Goal: Task Accomplishment & Management: Manage account settings

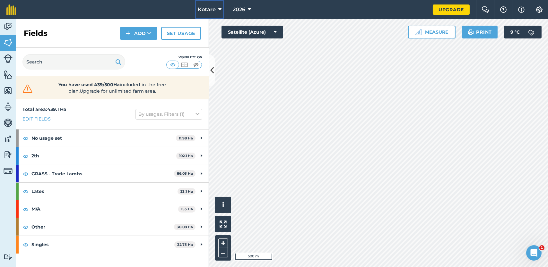
click at [221, 11] on icon at bounding box center [219, 10] width 3 height 8
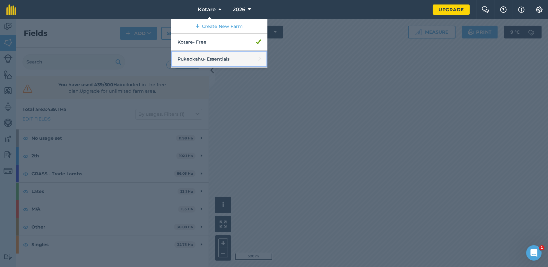
click at [216, 57] on link "Pukeokahu - Essentials" at bounding box center [219, 59] width 96 height 17
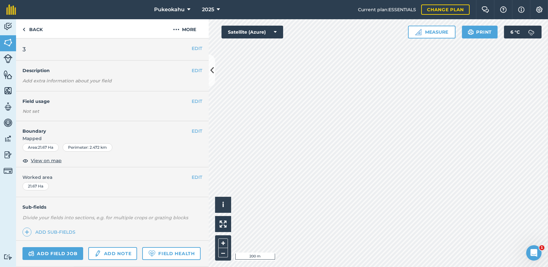
click at [225, 258] on div "+ –" at bounding box center [223, 248] width 16 height 25
click at [223, 252] on button "–" at bounding box center [223, 252] width 10 height 9
click at [192, 100] on button "EDIT" at bounding box center [197, 101] width 11 height 7
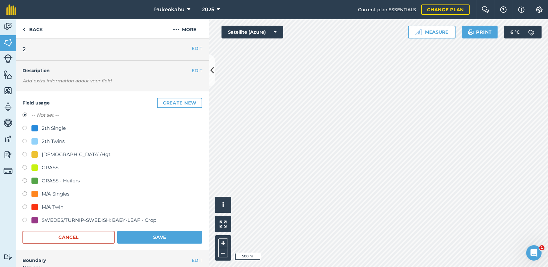
click at [26, 220] on label at bounding box center [26, 221] width 9 height 6
radio input "true"
radio input "false"
click at [133, 236] on button "Save" at bounding box center [159, 237] width 85 height 13
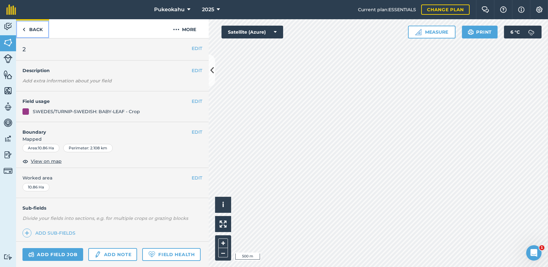
click at [38, 30] on link "Back" at bounding box center [32, 28] width 33 height 19
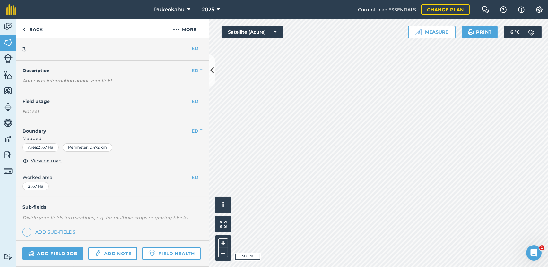
click at [209, 61] on div "Activity Fields Livestock Features Maps Team Vehicles Data Reporting Billing Tu…" at bounding box center [274, 143] width 548 height 248
click at [192, 103] on button "EDIT" at bounding box center [197, 101] width 11 height 7
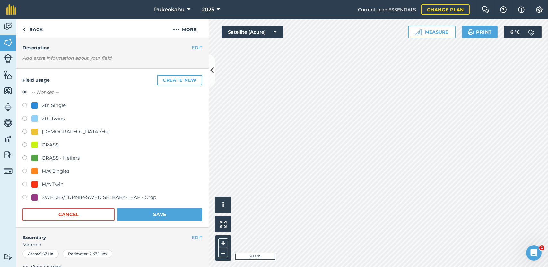
scroll to position [22, 0]
click at [169, 78] on button "Create new" at bounding box center [179, 80] width 45 height 10
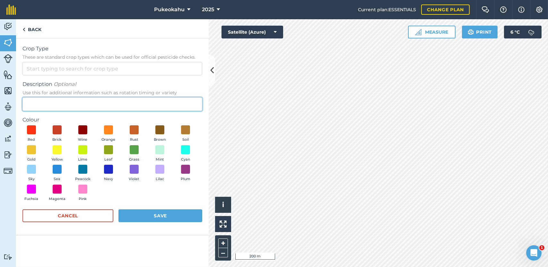
click at [64, 103] on input "Description Optional Use this for additional information such as rotation timin…" at bounding box center [112, 104] width 180 height 13
type input "Dry Hoggets"
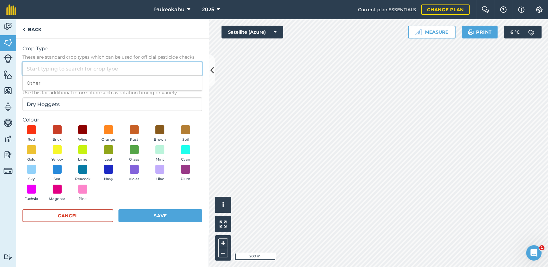
click at [49, 68] on input "Crop Type These are standard crop types which can be used for official pesticid…" at bounding box center [112, 68] width 180 height 13
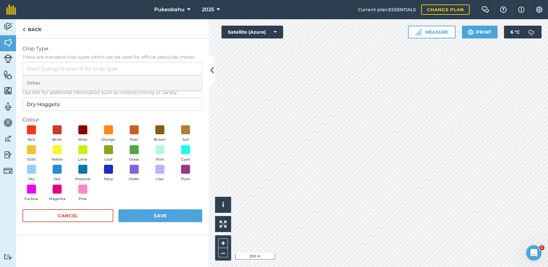
click at [45, 81] on li "Other" at bounding box center [112, 83] width 179 height 15
type input "Other"
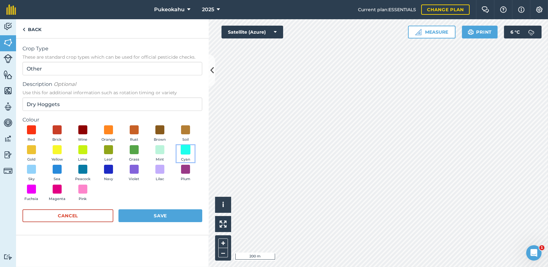
click at [184, 152] on span at bounding box center [186, 150] width 10 height 10
click at [165, 214] on button "Save" at bounding box center [160, 216] width 84 height 13
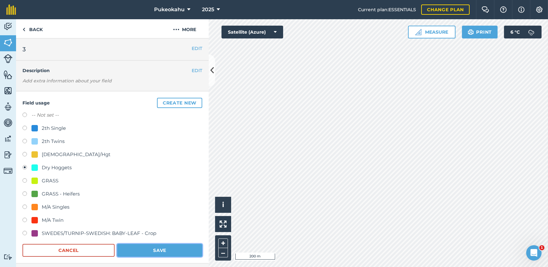
click at [194, 247] on button "Save" at bounding box center [159, 250] width 85 height 13
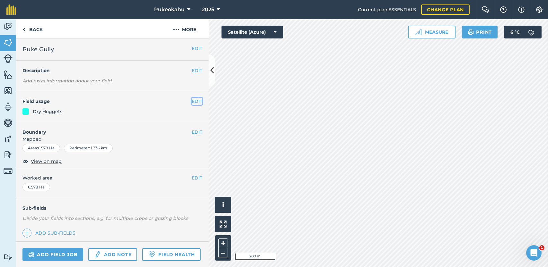
click at [194, 102] on button "EDIT" at bounding box center [197, 101] width 11 height 7
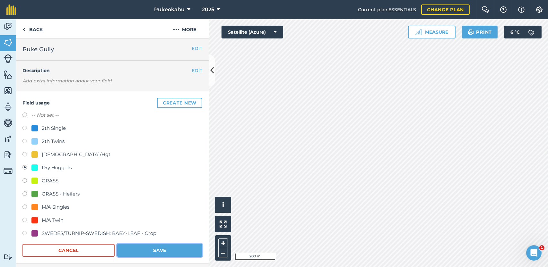
click at [159, 246] on button "Save" at bounding box center [159, 250] width 85 height 13
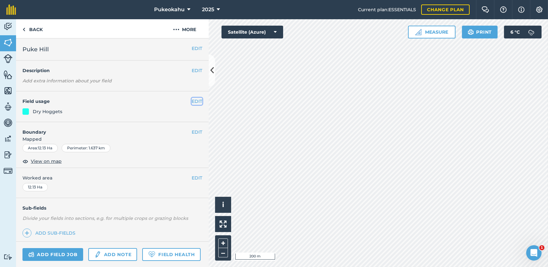
click at [194, 100] on button "EDIT" at bounding box center [197, 101] width 11 height 7
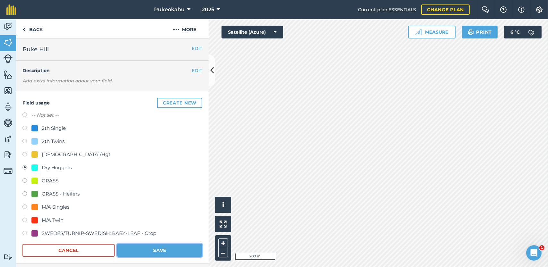
click at [160, 248] on button "Save" at bounding box center [159, 250] width 85 height 13
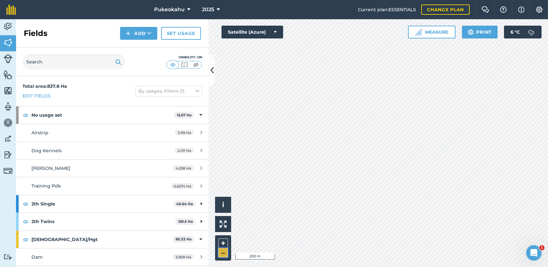
click at [225, 252] on button "–" at bounding box center [223, 252] width 10 height 9
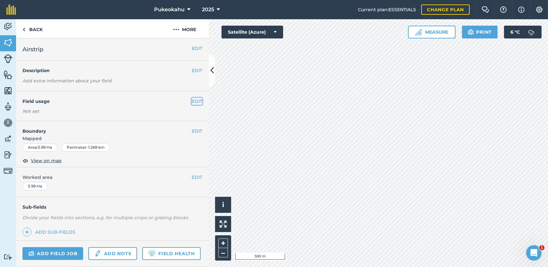
click at [192, 100] on button "EDIT" at bounding box center [197, 101] width 11 height 7
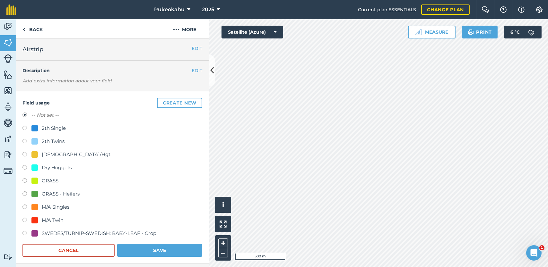
click at [51, 179] on div "GRASS" at bounding box center [50, 181] width 17 height 8
radio input "true"
radio input "false"
click at [132, 249] on button "Save" at bounding box center [159, 250] width 85 height 13
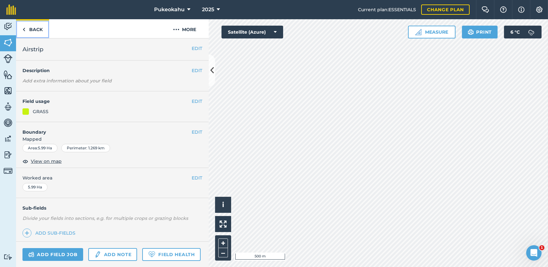
click at [38, 29] on link "Back" at bounding box center [32, 28] width 33 height 19
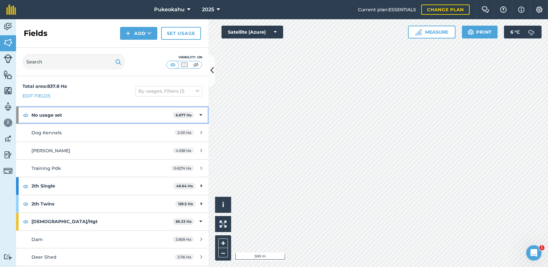
click at [199, 115] on icon at bounding box center [200, 115] width 3 height 7
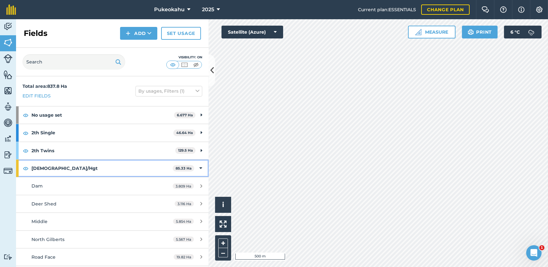
click at [199, 168] on icon at bounding box center [200, 168] width 3 height 7
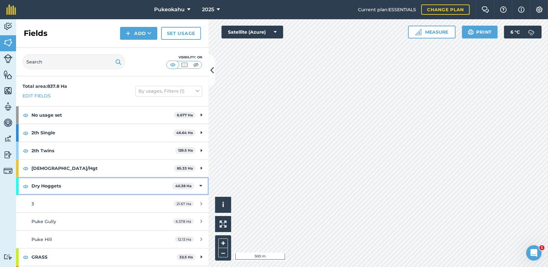
click at [198, 185] on div "Dry Hoggets 40.38 Ha" at bounding box center [112, 185] width 193 height 17
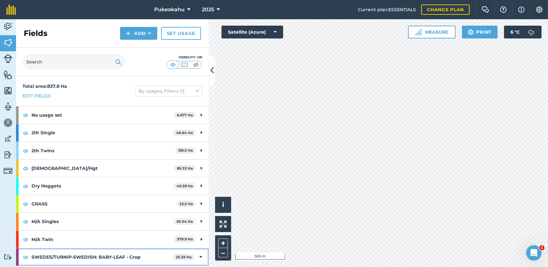
click at [199, 256] on icon at bounding box center [200, 257] width 3 height 7
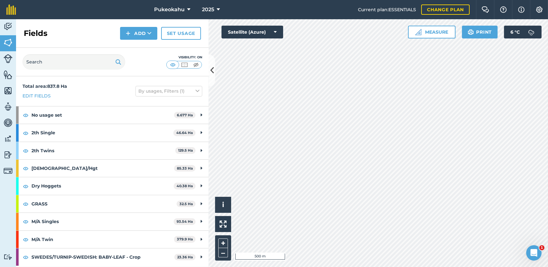
click at [258, 0] on html "Pukeokahu 2025 Current plan : ESSENTIALS Change plan Farm Chat Help Info Settin…" at bounding box center [274, 133] width 548 height 267
